Goal: Task Accomplishment & Management: Manage account settings

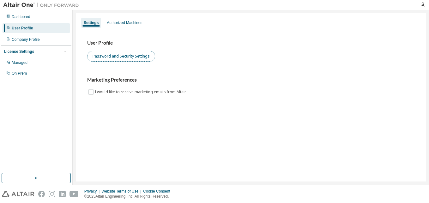
click at [110, 56] on button "Password and Security Settings" at bounding box center [121, 56] width 68 height 11
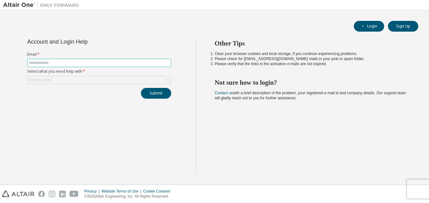
click at [73, 64] on input "text" at bounding box center [99, 62] width 141 height 5
type input "**********"
click at [69, 78] on div "Click to select" at bounding box center [98, 80] width 143 height 8
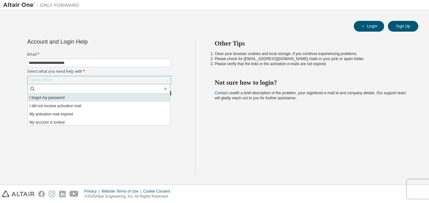
click at [81, 96] on li "I forgot my password" at bounding box center [99, 97] width 142 height 8
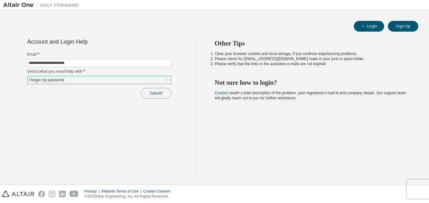
click at [152, 96] on button "Submit" at bounding box center [156, 93] width 30 height 11
